Goal: Transaction & Acquisition: Obtain resource

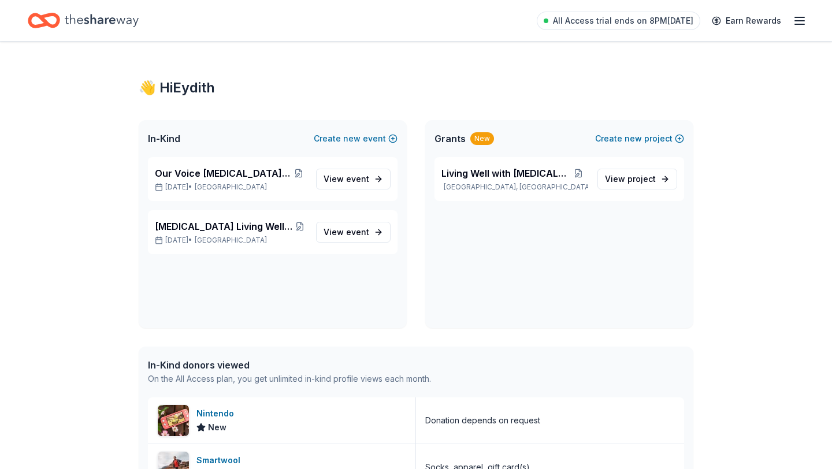
click at [119, 24] on icon "Home" at bounding box center [102, 21] width 74 height 24
click at [50, 24] on icon "Home" at bounding box center [49, 20] width 18 height 12
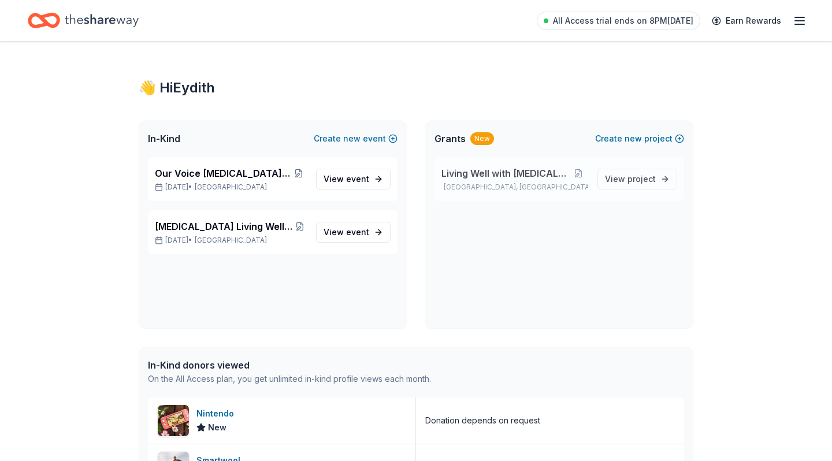
click at [532, 184] on p "[GEOGRAPHIC_DATA], [GEOGRAPHIC_DATA]" at bounding box center [514, 187] width 147 height 9
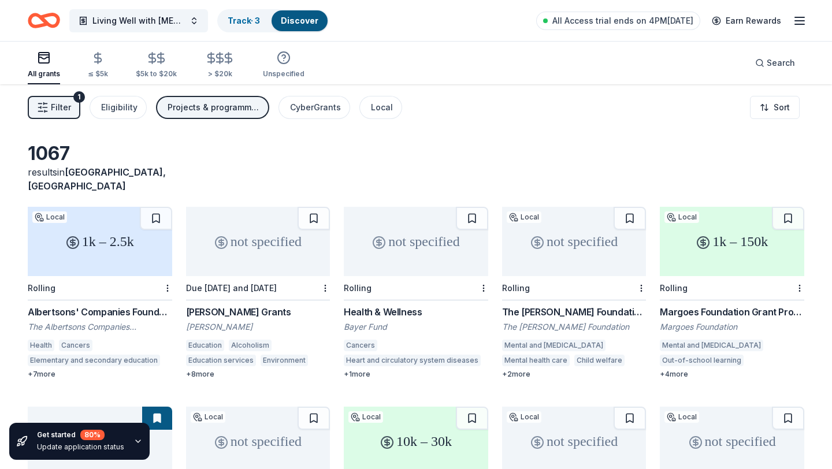
click at [47, 55] on icon "button" at bounding box center [44, 55] width 10 height 1
click at [45, 62] on rect "button" at bounding box center [44, 58] width 10 height 10
click at [52, 1] on div "Living Well with [MEDICAL_DATA] Track · 3 Discover All Access trial ends on 4PM…" at bounding box center [416, 20] width 832 height 41
click at [51, 13] on icon "Home" at bounding box center [44, 20] width 32 height 27
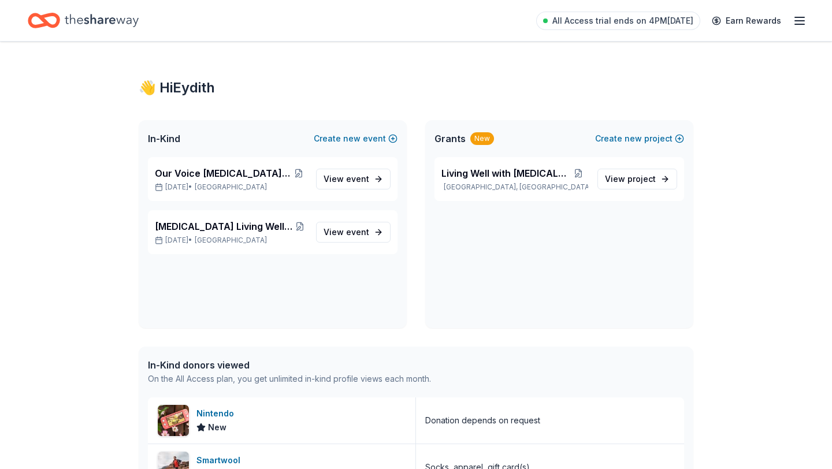
click at [96, 17] on icon "Home" at bounding box center [102, 21] width 74 height 24
click at [52, 20] on icon "Home" at bounding box center [44, 20] width 32 height 27
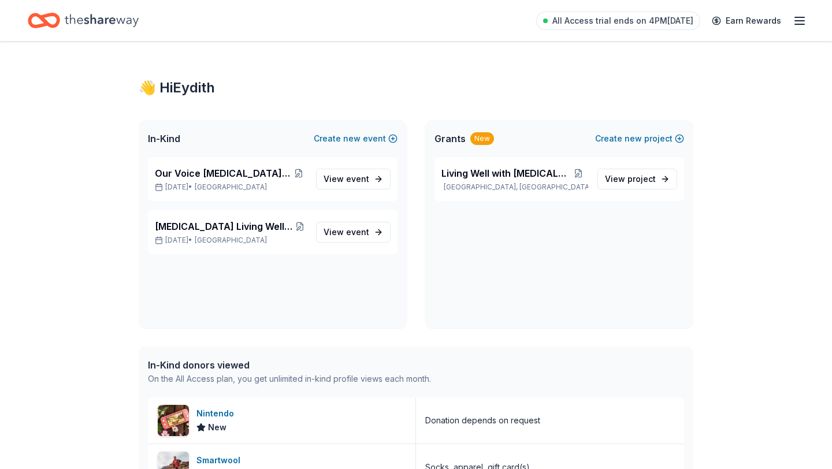
click at [52, 20] on icon "Home" at bounding box center [44, 20] width 32 height 27
click at [46, 24] on icon "Home" at bounding box center [49, 20] width 18 height 12
click at [55, 22] on icon "Home" at bounding box center [44, 20] width 32 height 27
click at [85, 18] on icon "Home" at bounding box center [102, 20] width 74 height 13
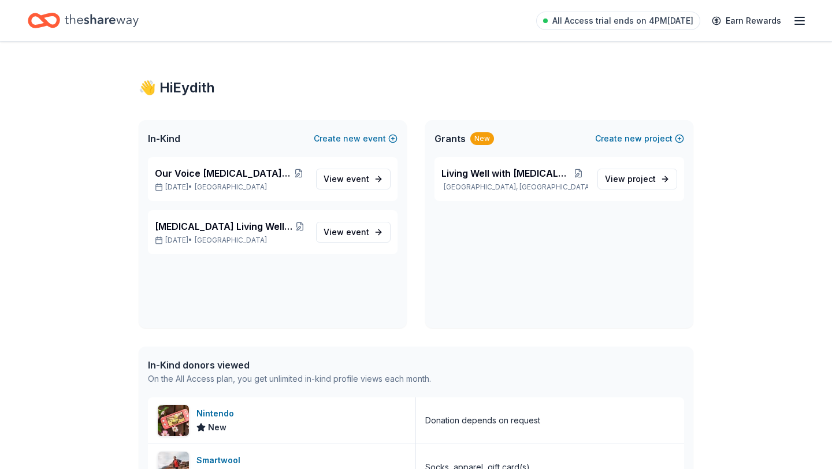
click at [117, 31] on icon "Home" at bounding box center [102, 21] width 74 height 24
click at [113, 27] on icon "Home" at bounding box center [102, 21] width 74 height 24
click at [190, 96] on div "👋 Hi Eydith" at bounding box center [416, 88] width 554 height 18
click at [123, 31] on icon "Home" at bounding box center [102, 21] width 74 height 24
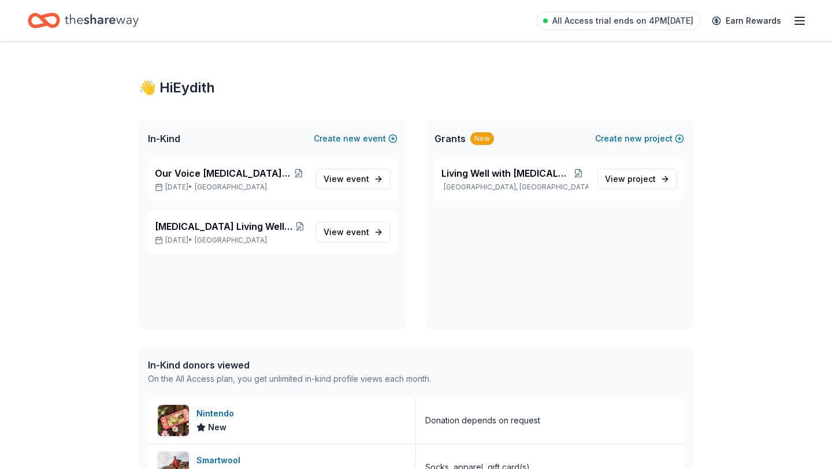
click at [123, 31] on icon "Home" at bounding box center [102, 21] width 74 height 24
click at [58, 20] on icon "Home" at bounding box center [49, 20] width 18 height 12
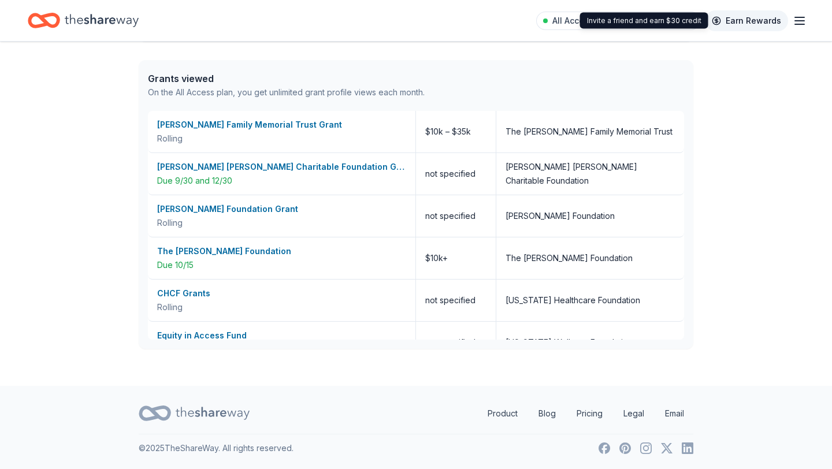
click at [54, 20] on icon "Home" at bounding box center [44, 20] width 32 height 27
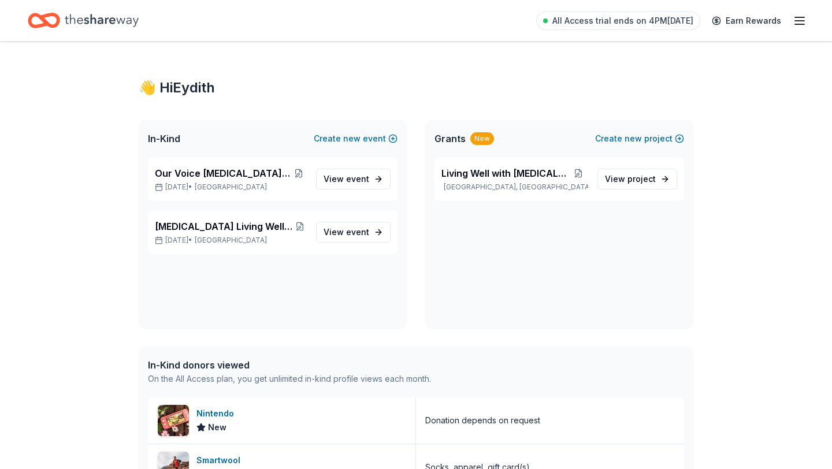
click at [57, 20] on icon "Home" at bounding box center [49, 20] width 18 height 12
click at [482, 175] on span "Living Well with [MEDICAL_DATA]" at bounding box center [504, 173] width 127 height 14
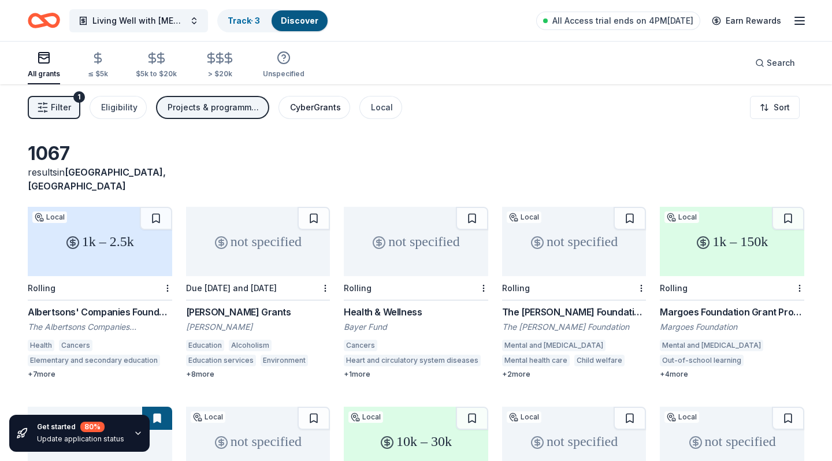
click at [306, 109] on div "CyberGrants" at bounding box center [315, 107] width 51 height 14
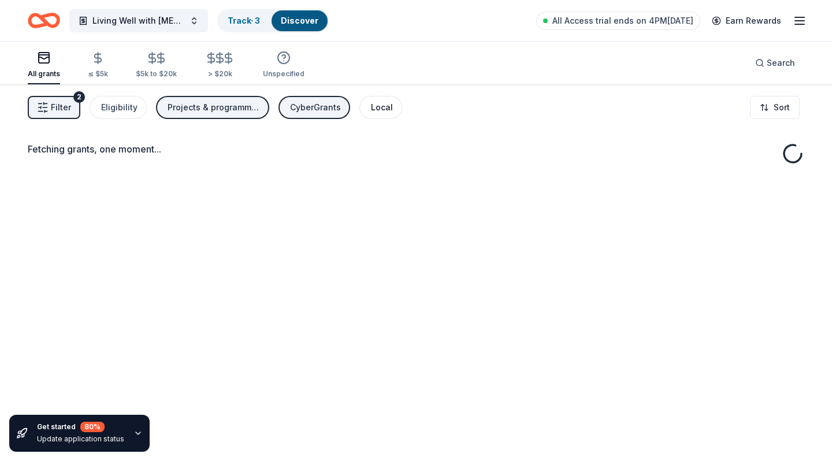
click at [381, 110] on div "Local" at bounding box center [382, 107] width 22 height 14
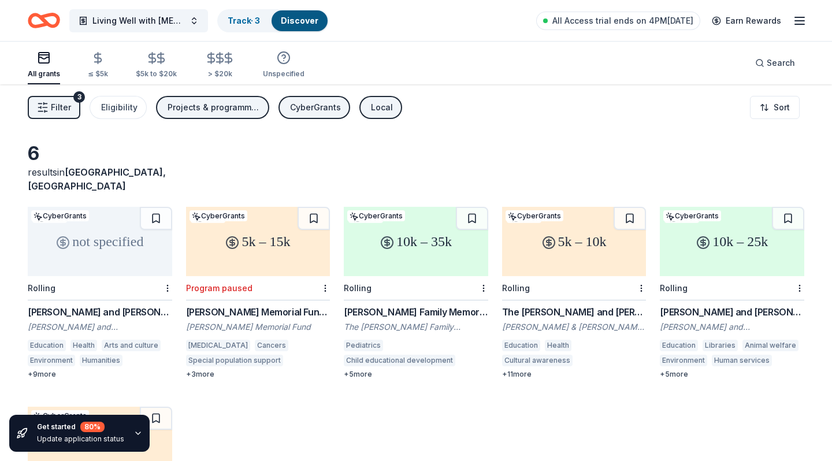
click at [298, 105] on div "CyberGrants" at bounding box center [315, 107] width 51 height 14
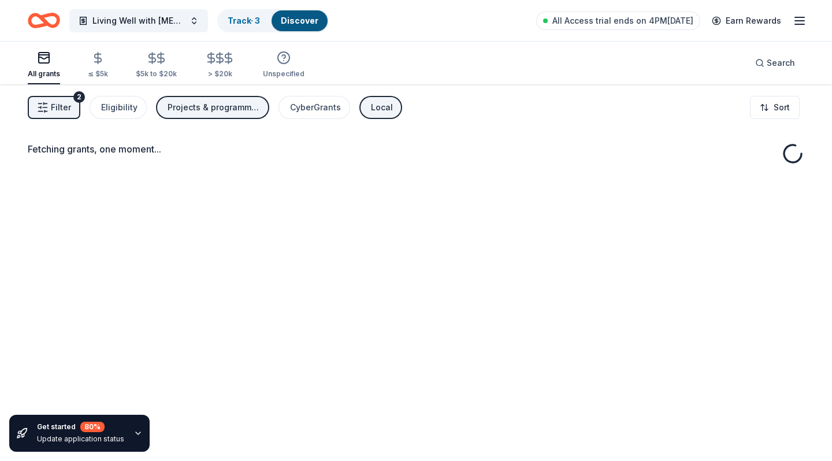
click at [236, 112] on div "Projects & programming, Education, General operations" at bounding box center [213, 107] width 92 height 14
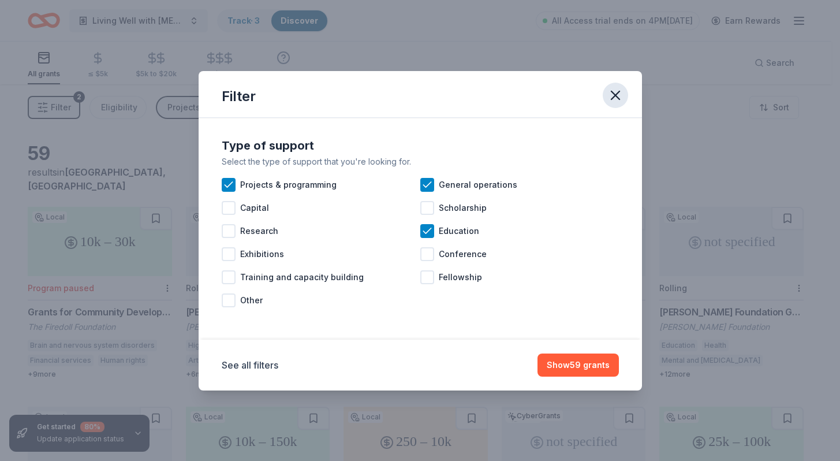
click at [617, 96] on icon "button" at bounding box center [616, 95] width 16 height 16
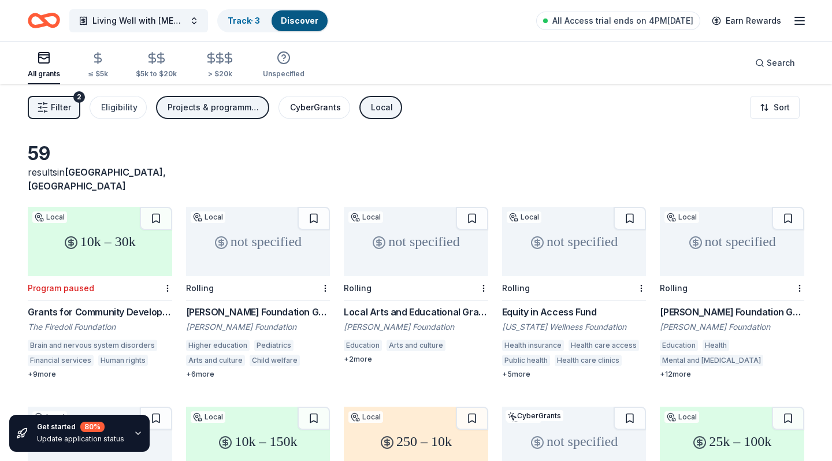
click at [304, 107] on div "CyberGrants" at bounding box center [315, 107] width 51 height 14
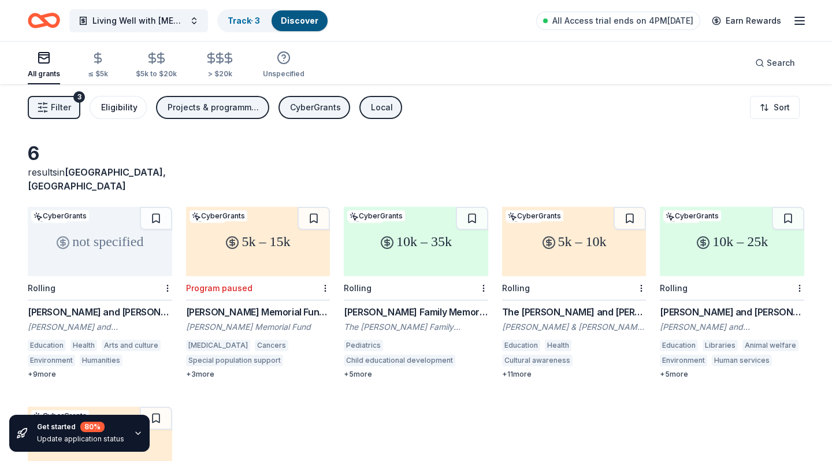
click at [121, 112] on div "Eligibility" at bounding box center [119, 107] width 36 height 14
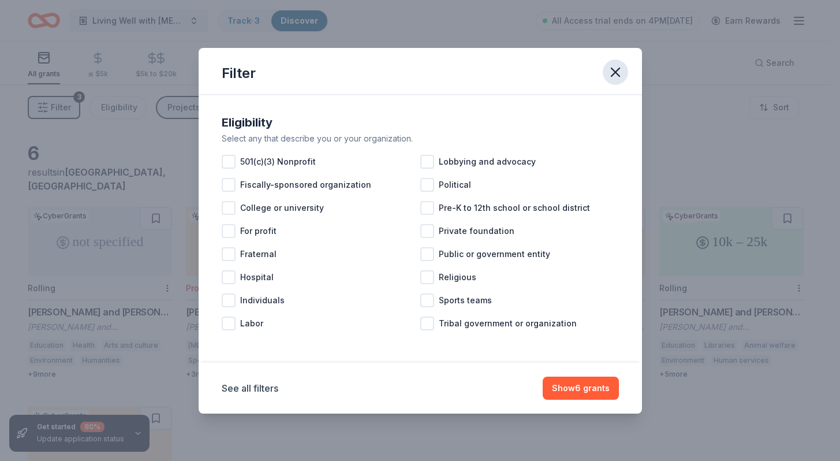
click at [613, 76] on icon "button" at bounding box center [616, 72] width 16 height 16
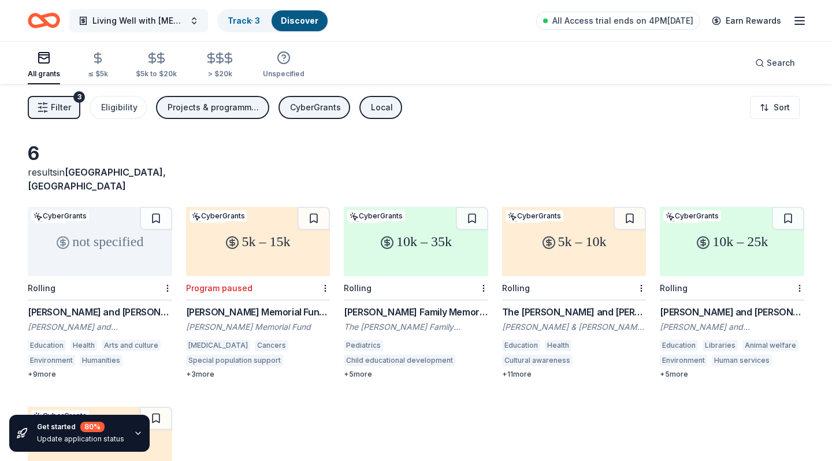
click at [174, 22] on span "Living Well with [MEDICAL_DATA]" at bounding box center [138, 21] width 92 height 14
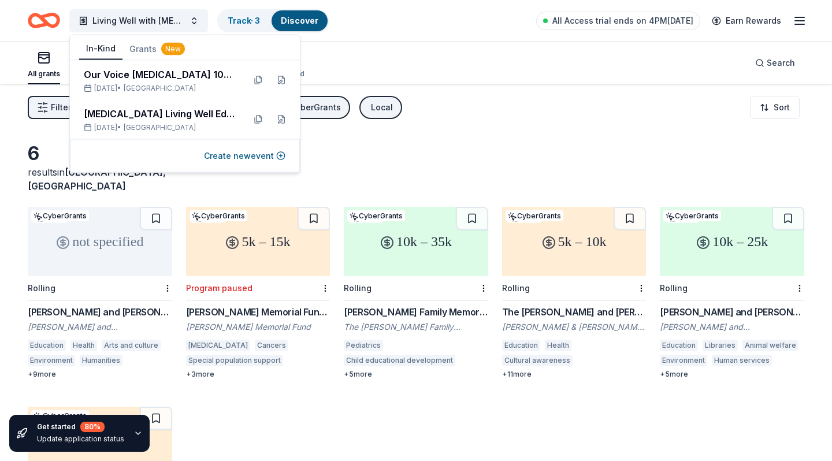
click at [87, 53] on button "In-Kind" at bounding box center [100, 49] width 43 height 22
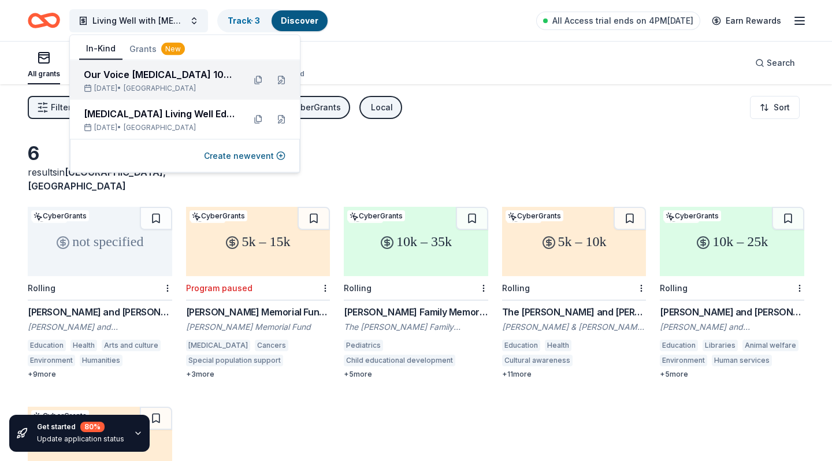
click at [123, 76] on div "Our Voice [MEDICAL_DATA] 101 Fundraiser" at bounding box center [159, 75] width 151 height 14
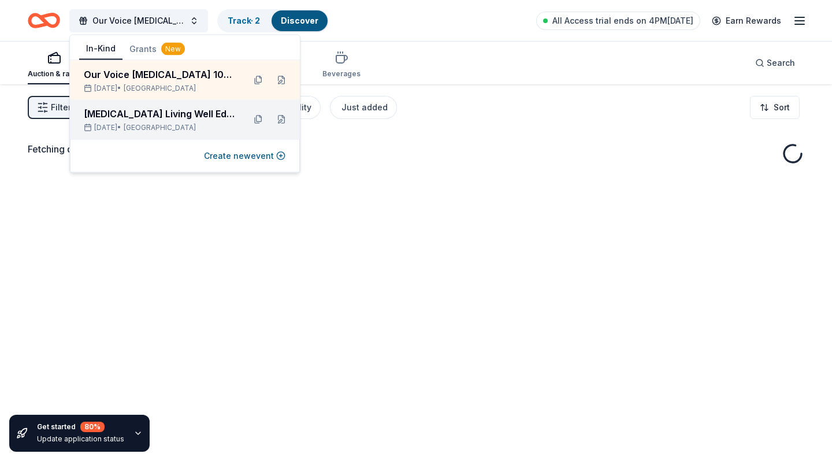
click at [128, 116] on div "[MEDICAL_DATA] Living Well Educational Program" at bounding box center [159, 114] width 151 height 14
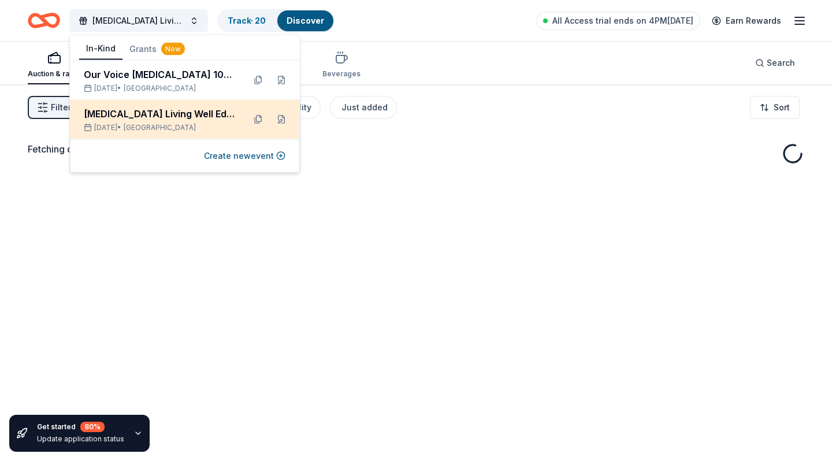
click at [204, 123] on div "[DATE] • [GEOGRAPHIC_DATA]" at bounding box center [159, 127] width 151 height 9
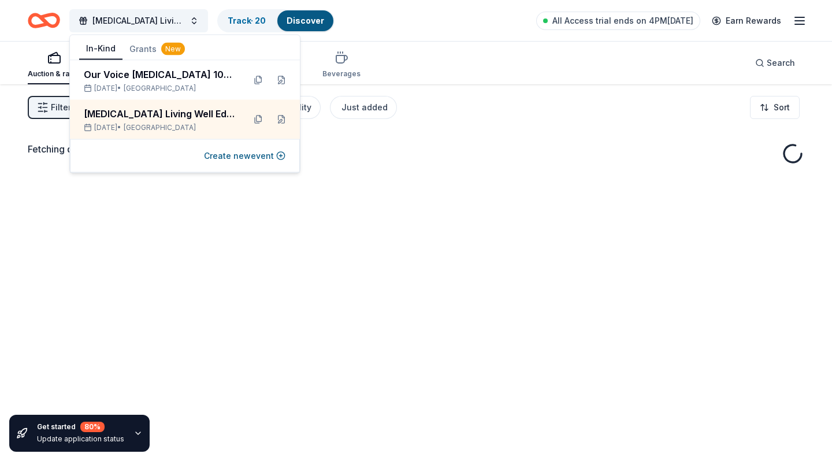
click at [419, 215] on div "Fetching donors, one moment..." at bounding box center [416, 314] width 832 height 461
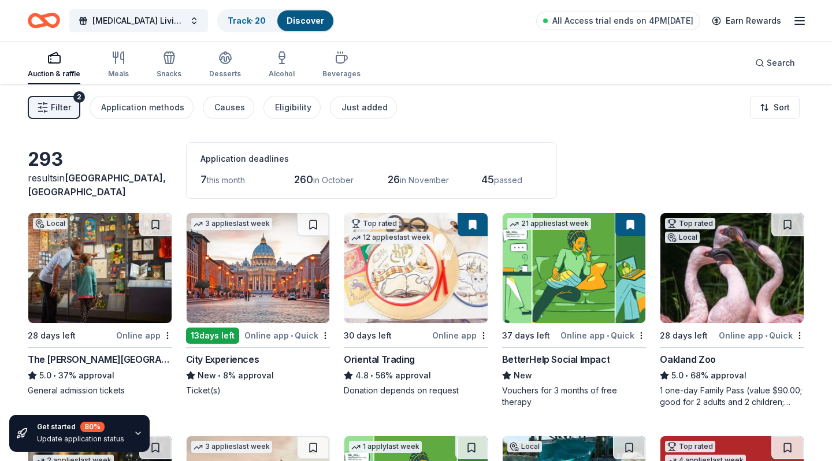
click at [617, 82] on div "Auction & raffle Meals Snacks Desserts Alcohol Beverages Search" at bounding box center [416, 63] width 776 height 43
click at [167, 107] on div "Application methods" at bounding box center [142, 107] width 83 height 14
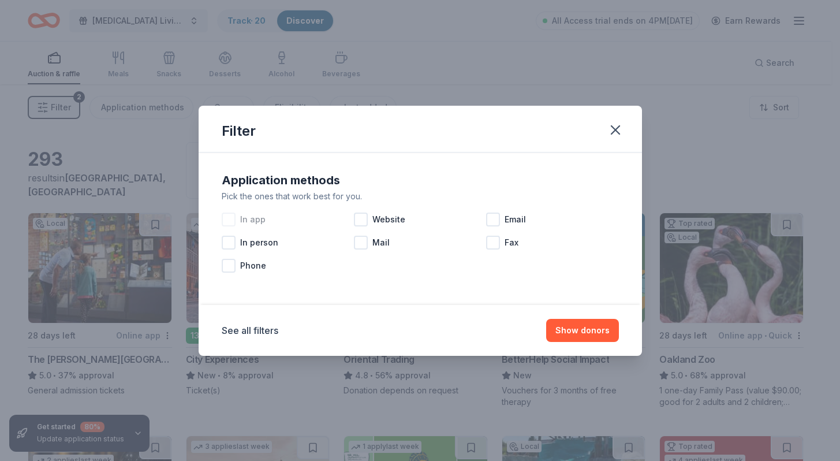
click at [226, 224] on div at bounding box center [229, 220] width 14 height 14
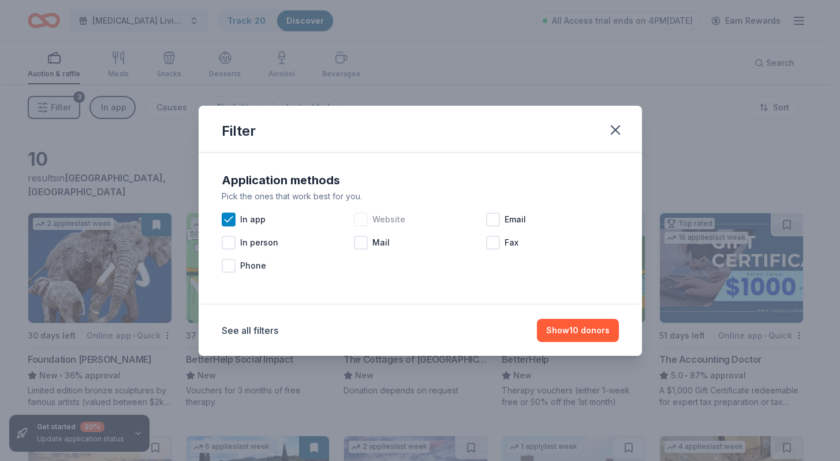
click at [360, 219] on div at bounding box center [361, 220] width 14 height 14
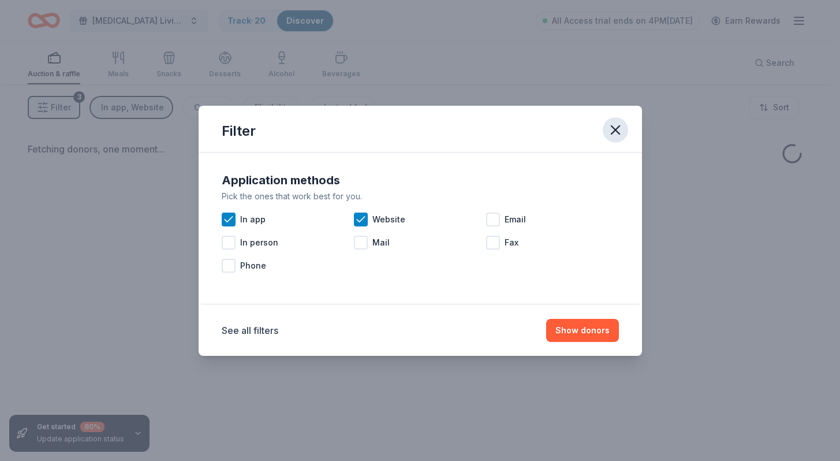
click at [612, 124] on icon "button" at bounding box center [616, 130] width 16 height 16
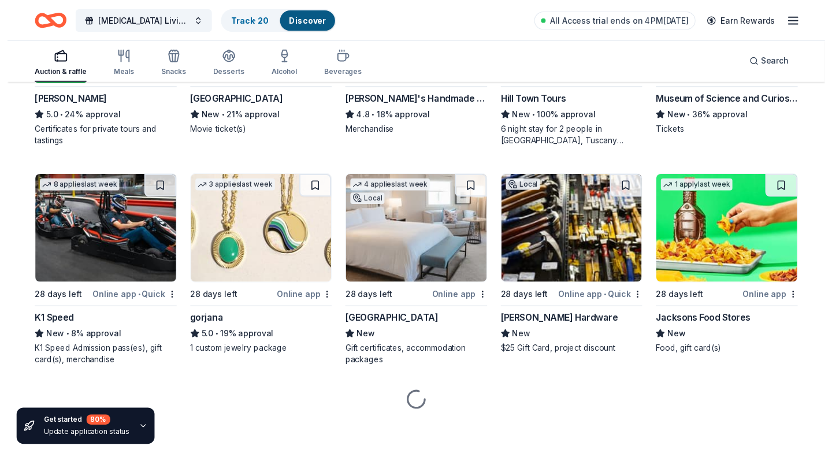
scroll to position [2034, 0]
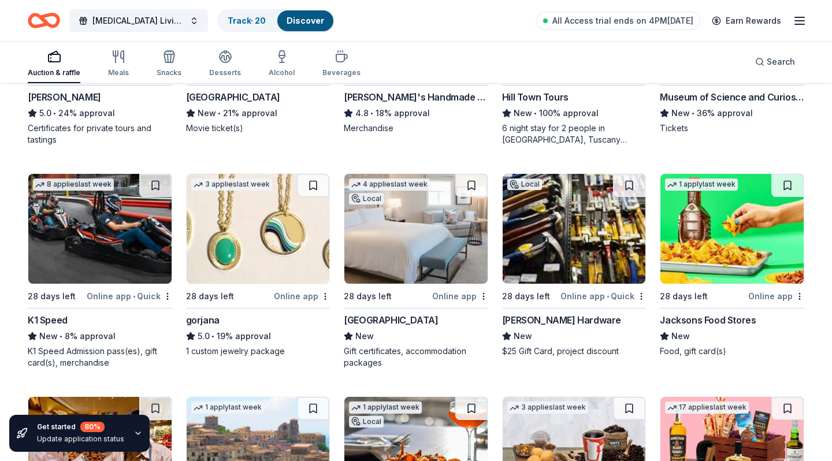
click at [429, 219] on img at bounding box center [415, 229] width 143 height 110
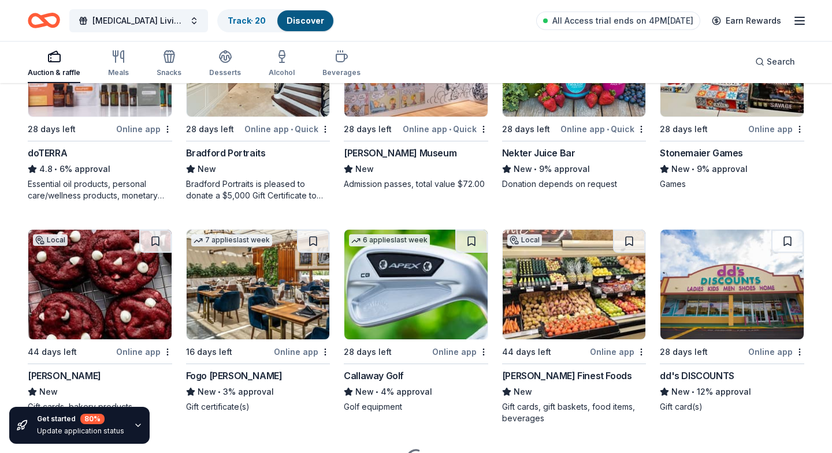
scroll to position [3369, 0]
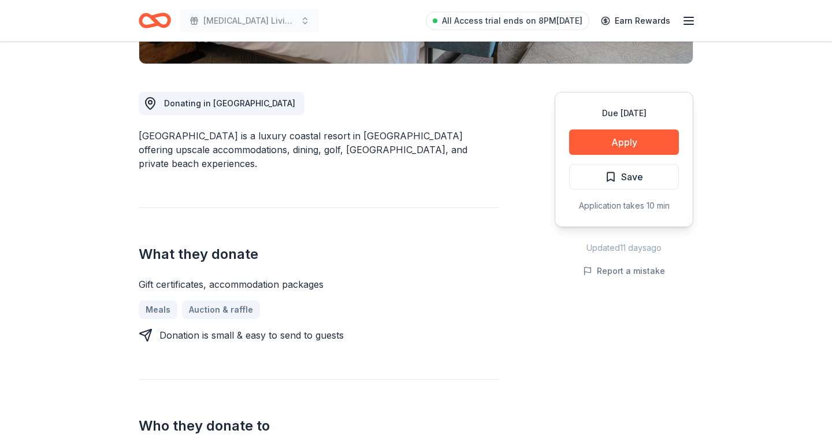
scroll to position [247, 0]
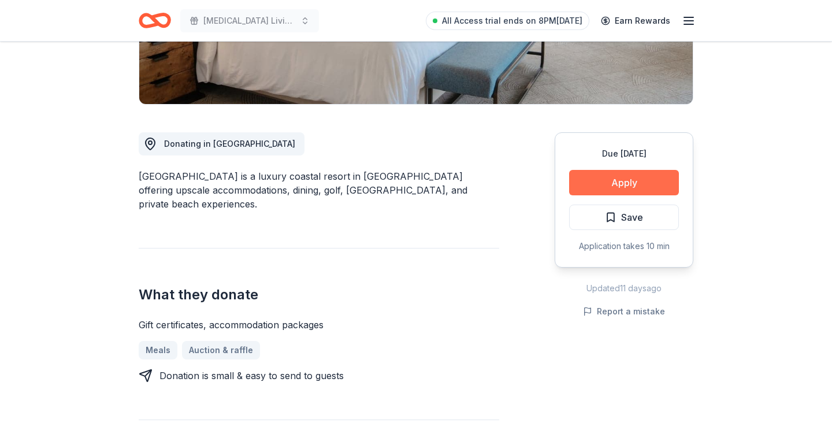
click at [624, 173] on button "Apply" at bounding box center [624, 182] width 110 height 25
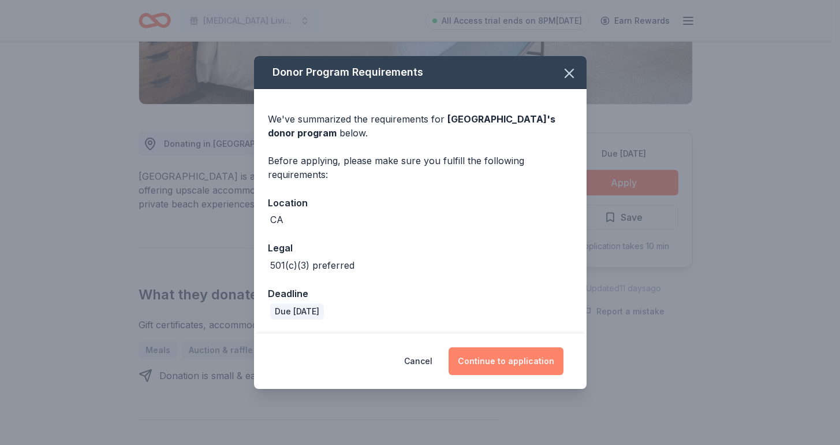
click at [496, 357] on button "Continue to application" at bounding box center [506, 361] width 115 height 28
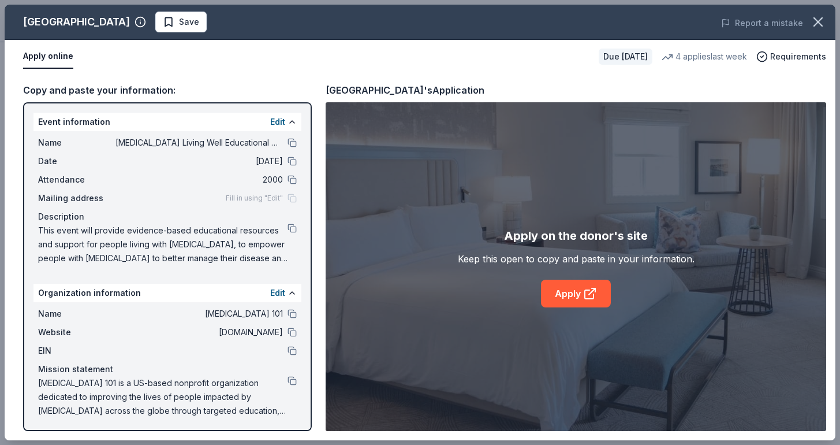
click at [163, 54] on div "Apply online" at bounding box center [306, 56] width 567 height 24
click at [189, 68] on div "Apply online" at bounding box center [306, 56] width 567 height 24
click at [525, 17] on div "Report a mistake" at bounding box center [673, 23] width 323 height 32
click at [821, 20] on icon "button" at bounding box center [818, 22] width 8 height 8
